Goal: Task Accomplishment & Management: Use online tool/utility

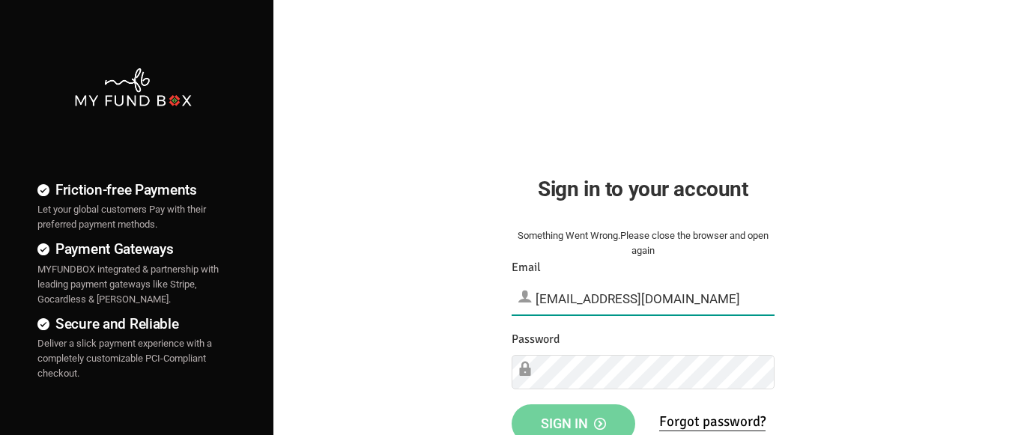
type input "[EMAIL_ADDRESS][DOMAIN_NAME]"
click at [573, 419] on span "Sign in" at bounding box center [573, 424] width 65 height 16
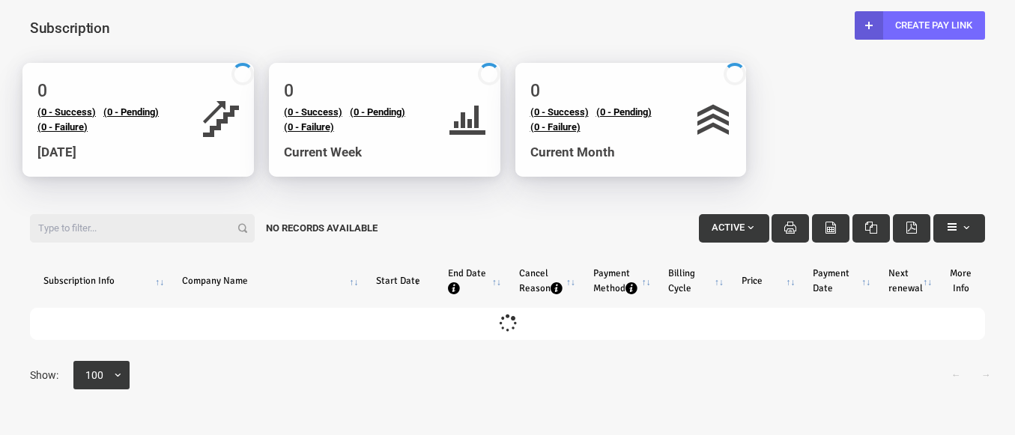
select select "100"
